Goal: Complete application form: Complete application form

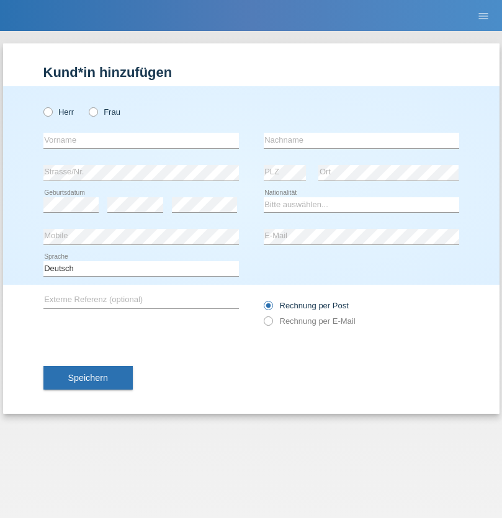
radio input "true"
click at [141, 140] on input "text" at bounding box center [140, 141] width 195 height 16
type input "[PERSON_NAME]"
click at [361, 140] on input "text" at bounding box center [361, 141] width 195 height 16
type input "[PERSON_NAME]"
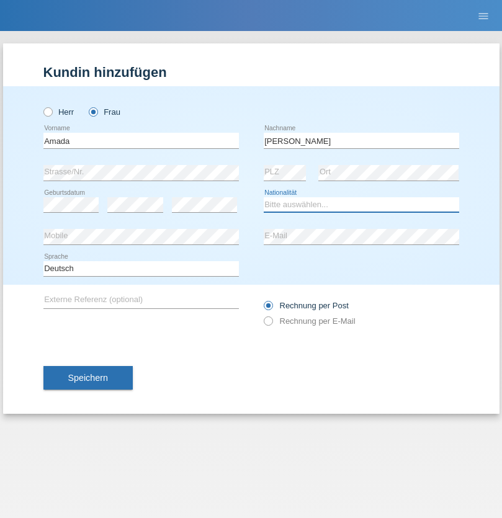
select select "CH"
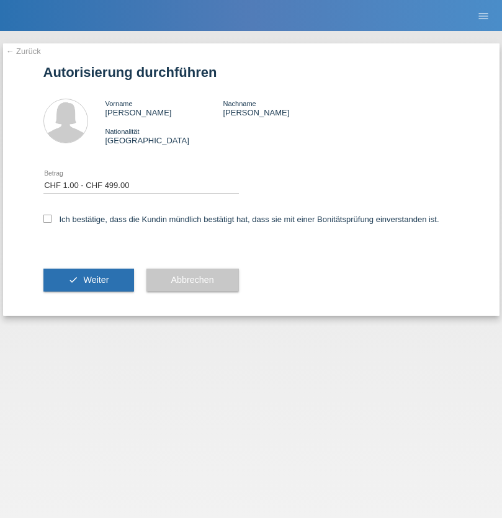
select select "1"
checkbox input "true"
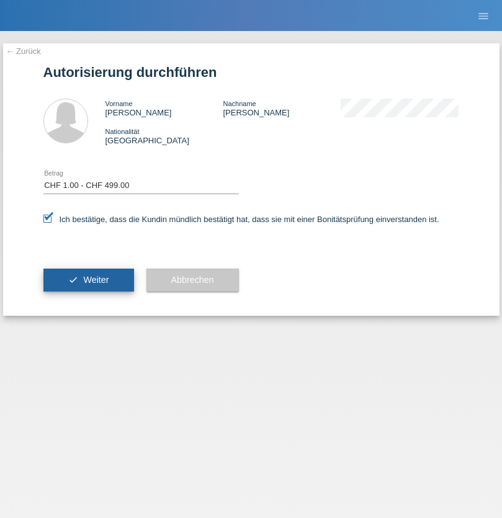
click at [88, 280] on span "Weiter" at bounding box center [95, 280] width 25 height 10
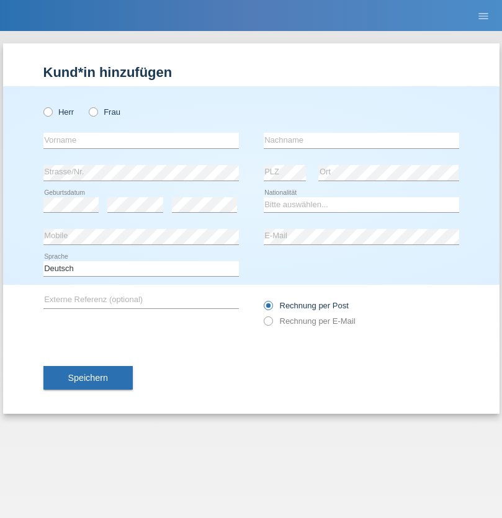
radio input "true"
click at [141, 140] on input "text" at bounding box center [140, 141] width 195 height 16
type input "[PERSON_NAME]"
click at [361, 140] on input "text" at bounding box center [361, 141] width 195 height 16
type input "[PERSON_NAME]"
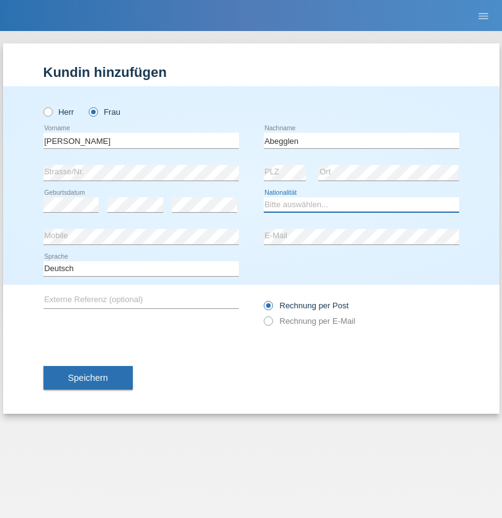
select select "CM"
select select "C"
select select "15"
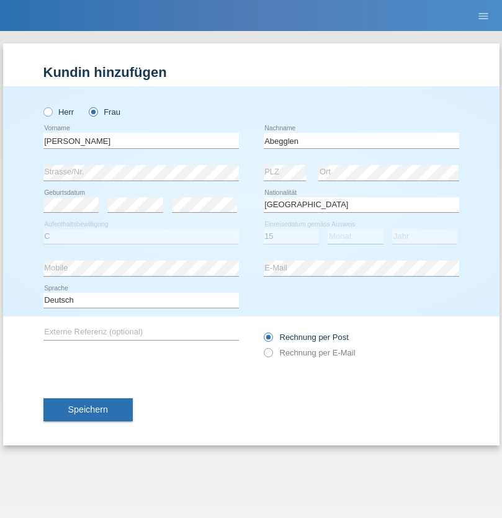
select select "04"
select select "1992"
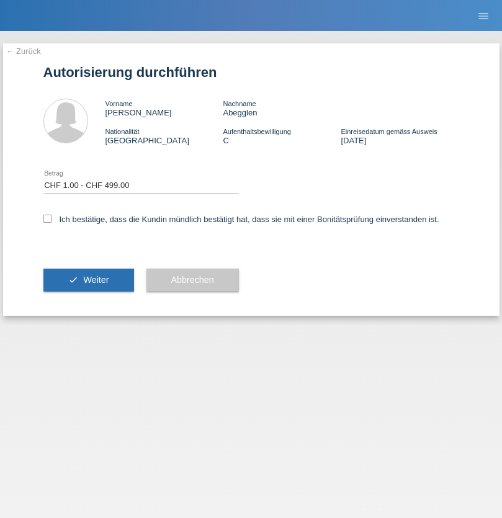
select select "1"
checkbox input "true"
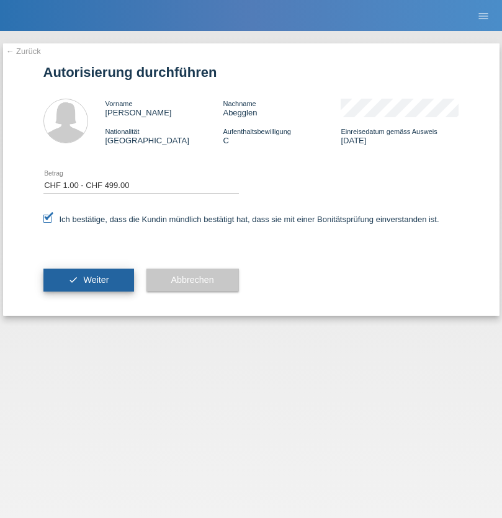
click at [88, 280] on span "Weiter" at bounding box center [95, 280] width 25 height 10
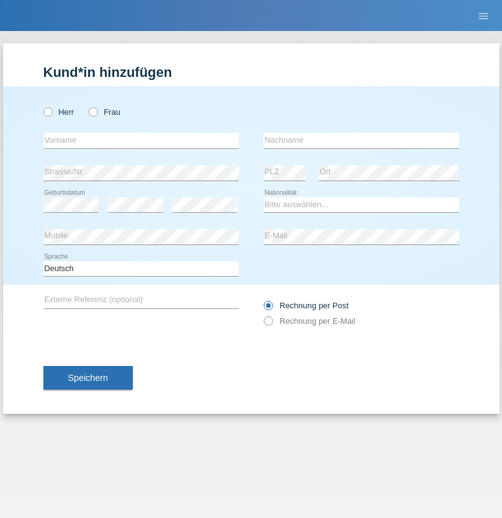
radio input "true"
click at [141, 140] on input "text" at bounding box center [140, 141] width 195 height 16
type input "lejla"
click at [361, 140] on input "text" at bounding box center [361, 141] width 195 height 16
type input "Veliji"
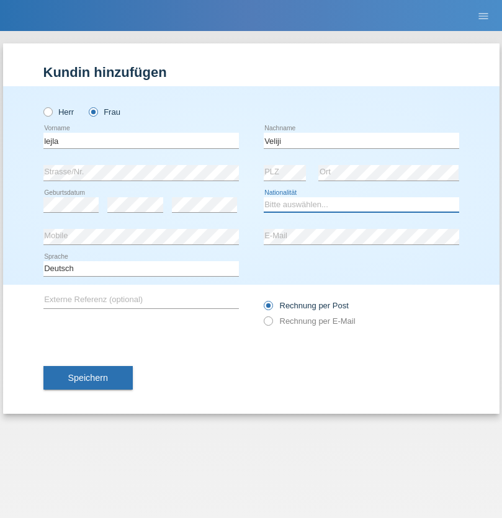
select select "CH"
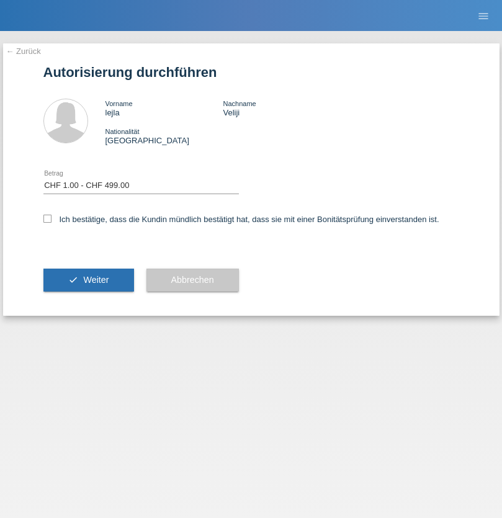
select select "1"
checkbox input "true"
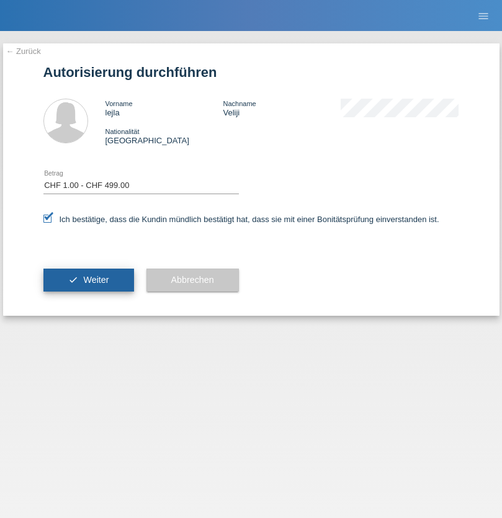
click at [88, 280] on span "Weiter" at bounding box center [95, 280] width 25 height 10
